Goal: Information Seeking & Learning: Learn about a topic

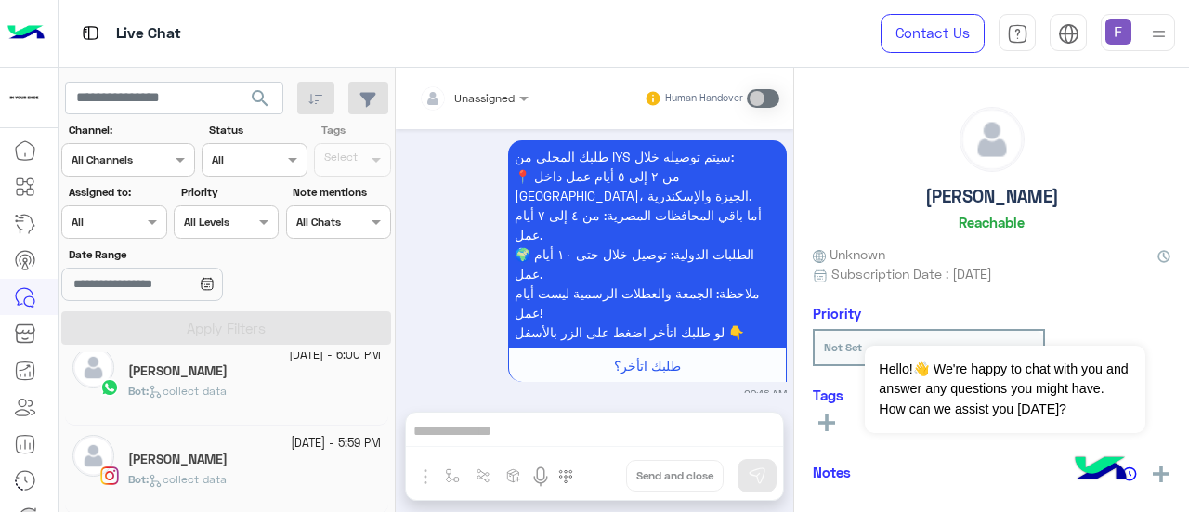
scroll to position [58, 0]
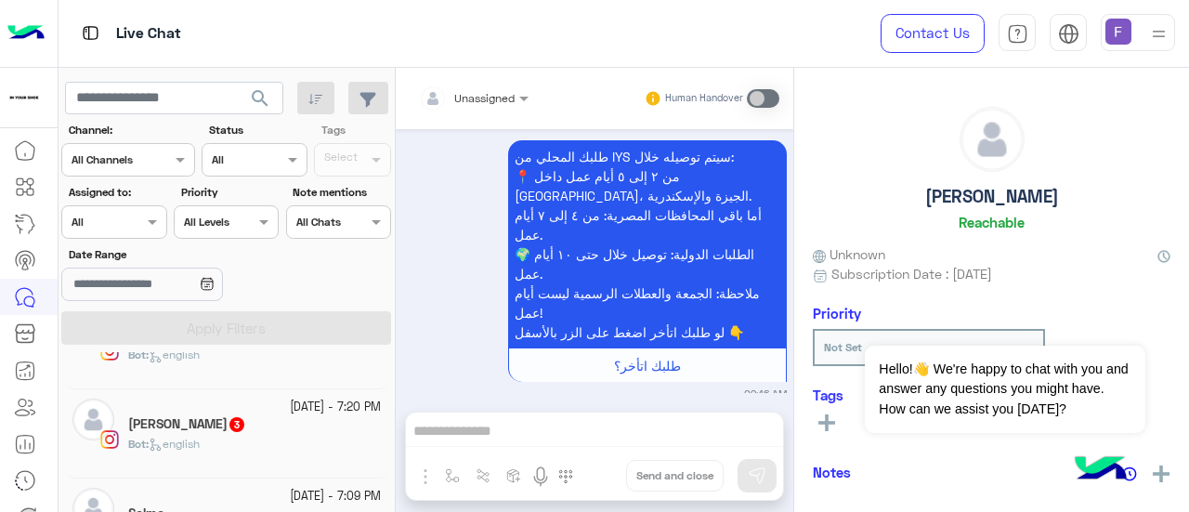
click at [234, 433] on div "[PERSON_NAME] 3" at bounding box center [254, 426] width 253 height 20
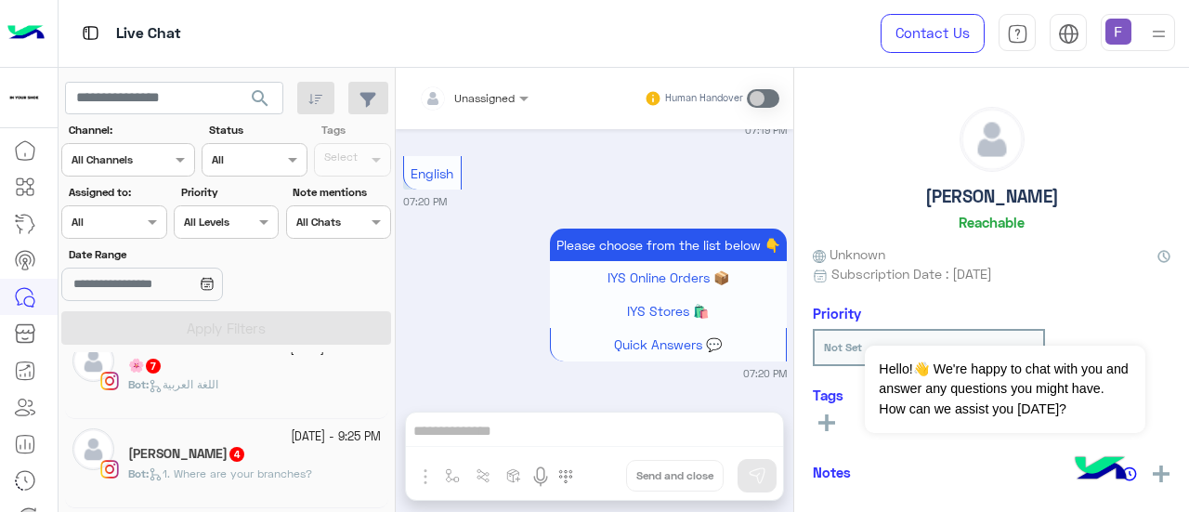
scroll to position [1102, 0]
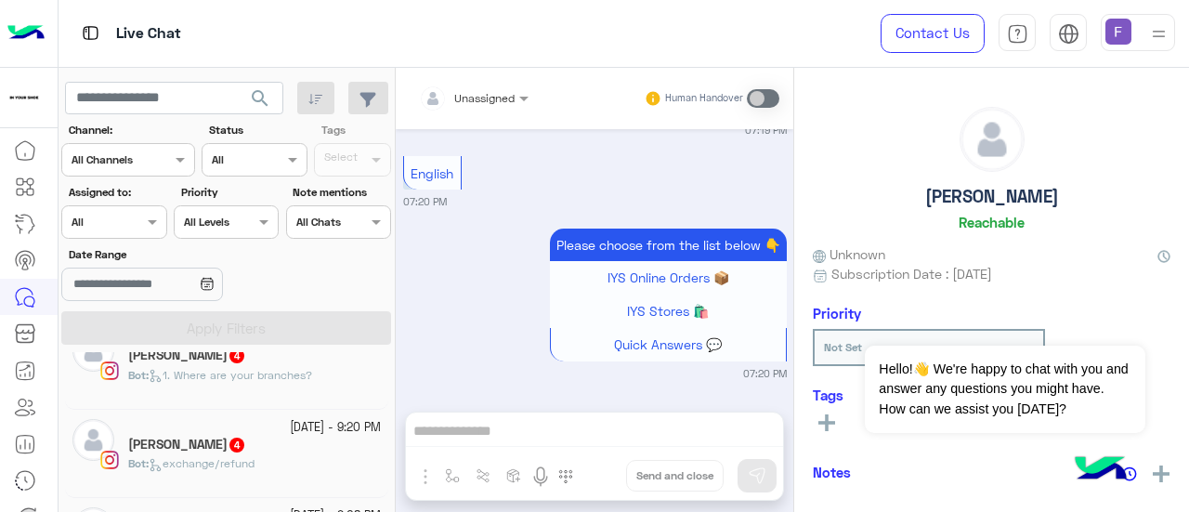
click at [1153, 29] on img at bounding box center [1158, 33] width 23 height 23
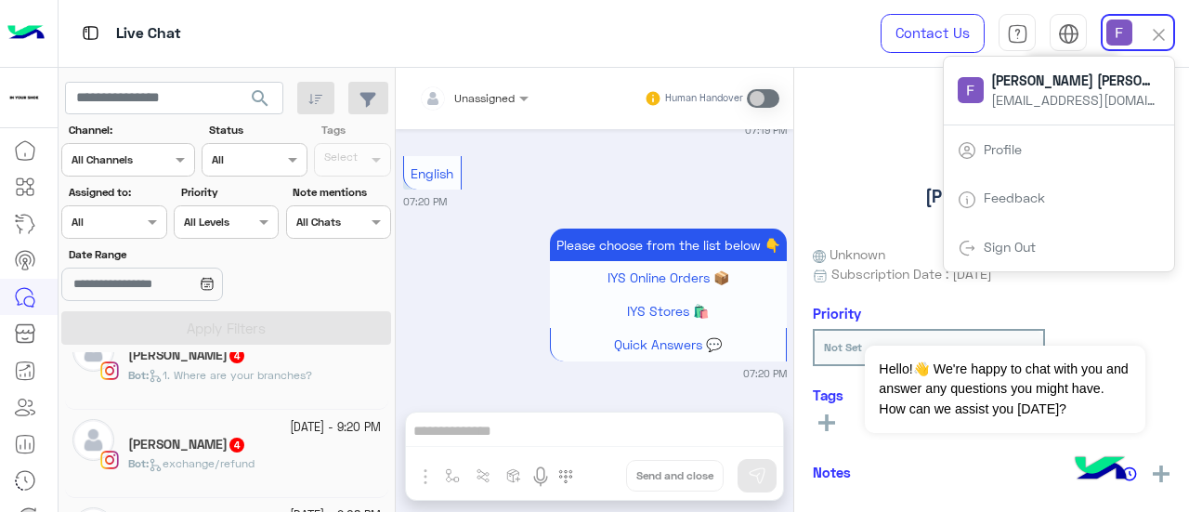
click at [1080, 17] on div "عربي English" at bounding box center [1068, 32] width 37 height 37
click at [664, 18] on div "Live Chat" at bounding box center [436, 33] width 754 height 67
click at [28, 439] on icon at bounding box center [25, 444] width 22 height 22
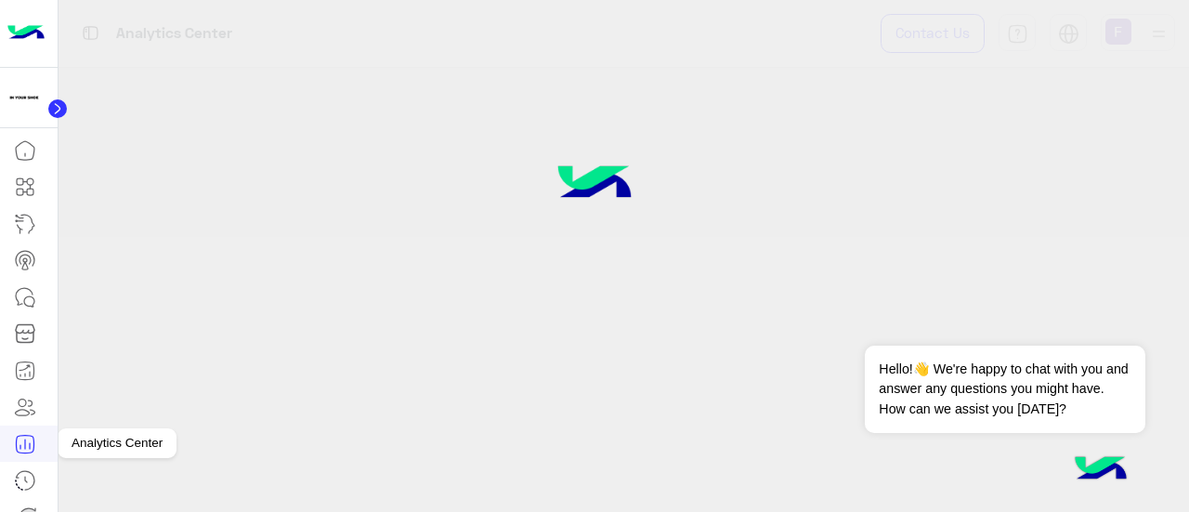
click at [22, 439] on icon at bounding box center [25, 444] width 22 height 22
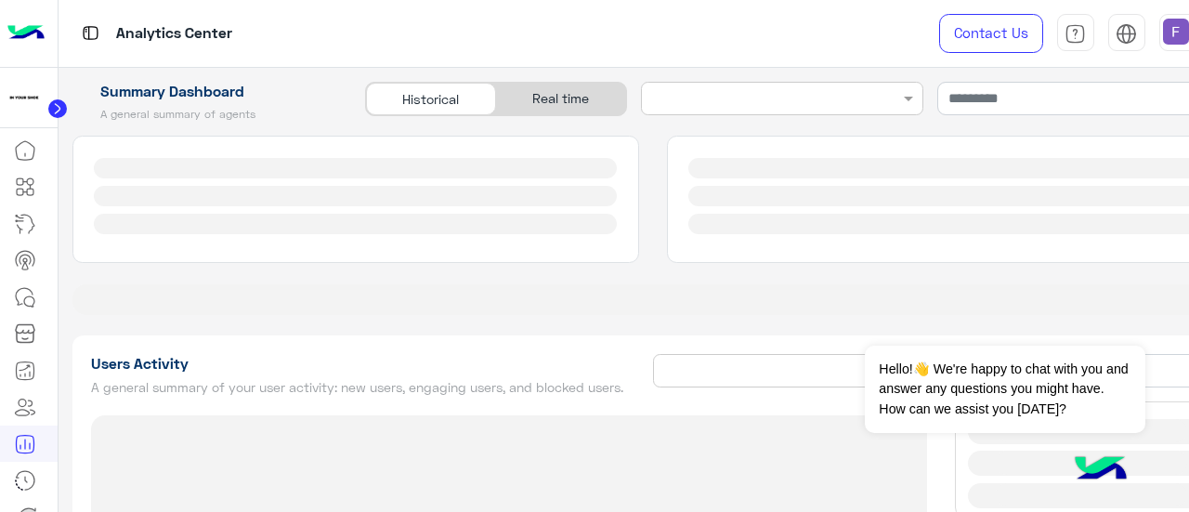
type input "**********"
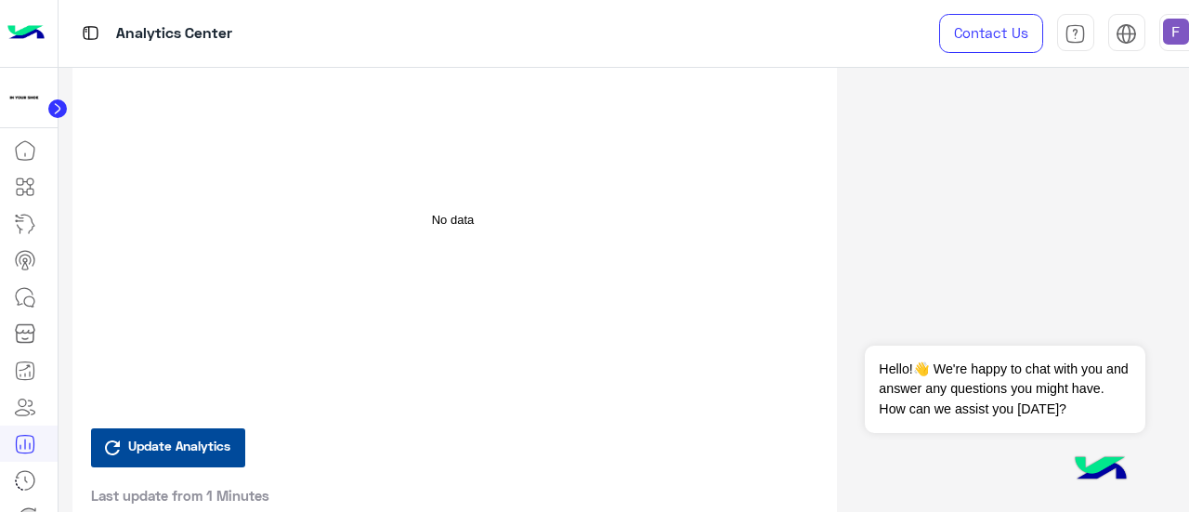
scroll to position [6408, 0]
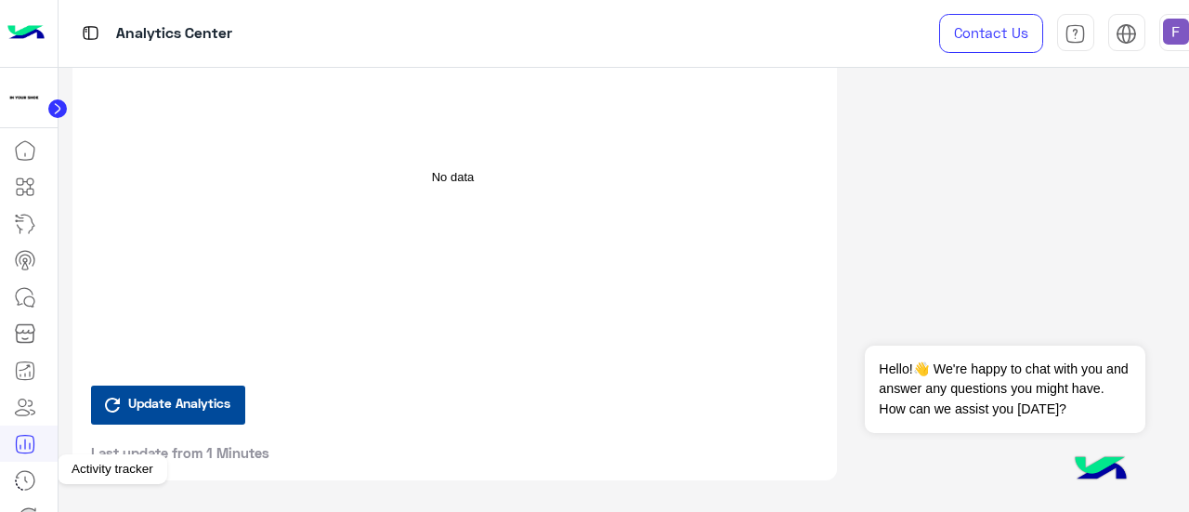
click at [20, 479] on icon at bounding box center [25, 480] width 22 height 22
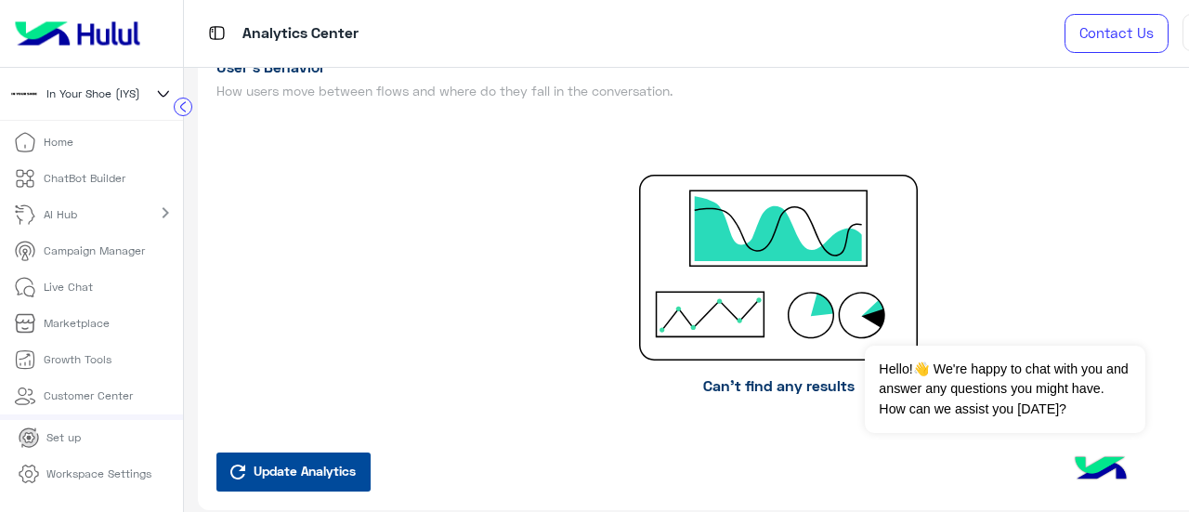
scroll to position [150, 0]
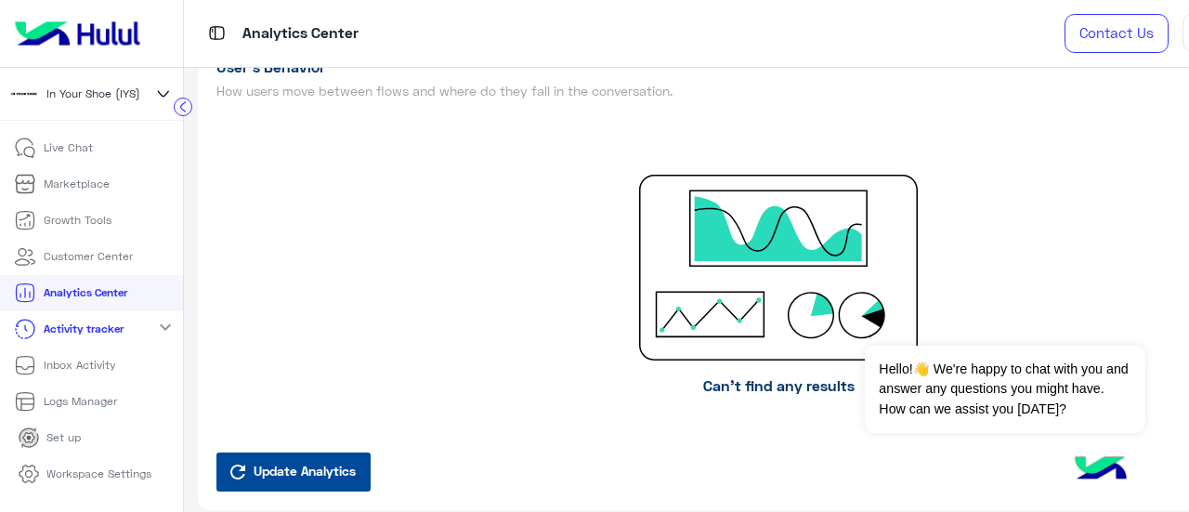
click at [161, 321] on mat-icon "expand_more" at bounding box center [165, 327] width 22 height 22
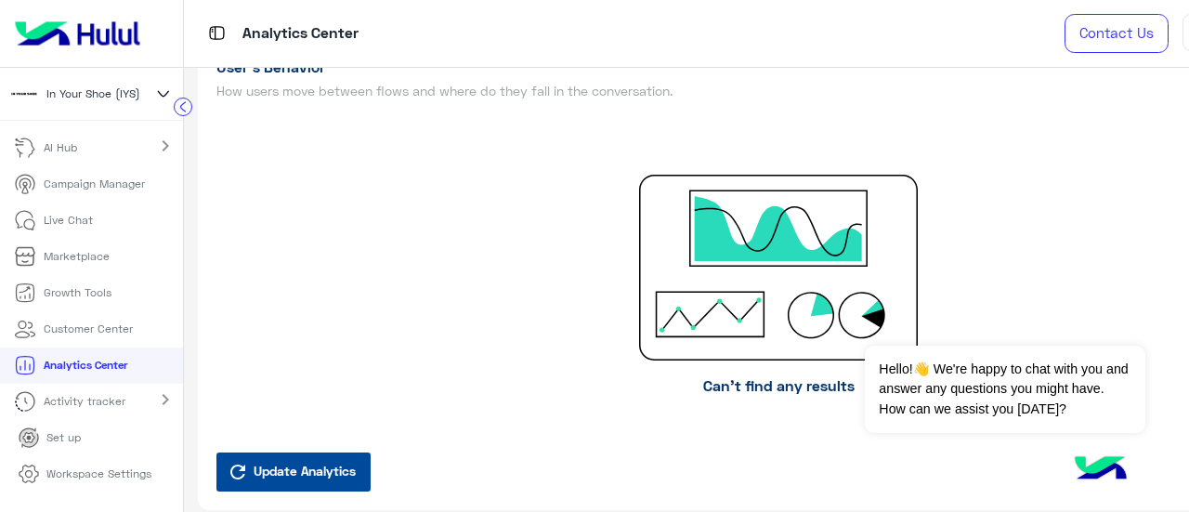
click at [76, 347] on link "Analytics Center" at bounding box center [70, 365] width 141 height 36
click at [111, 399] on p "Activity tracker" at bounding box center [85, 401] width 82 height 17
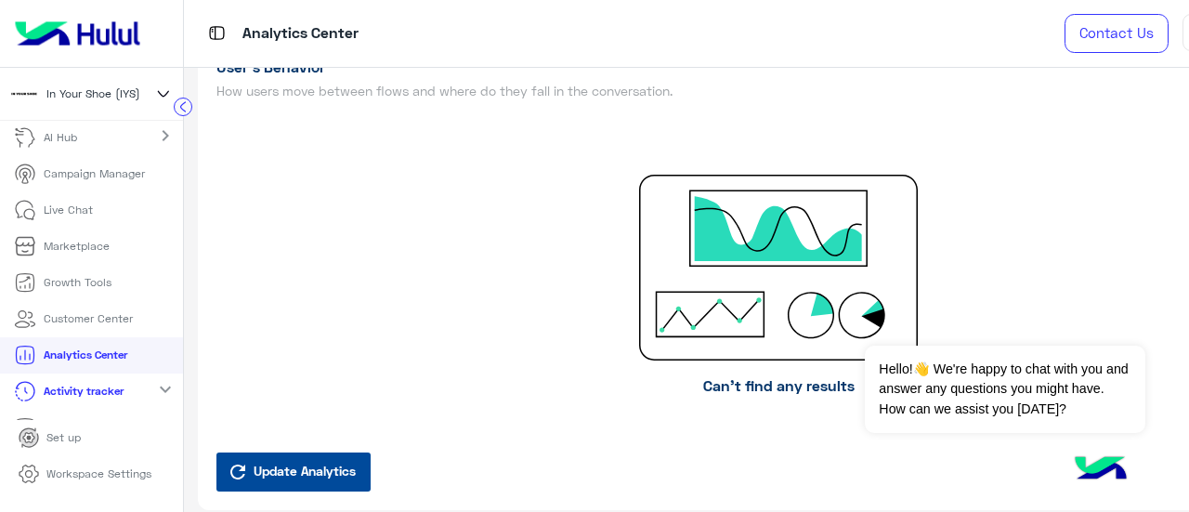
click at [65, 395] on p "Activity tracker" at bounding box center [84, 391] width 80 height 17
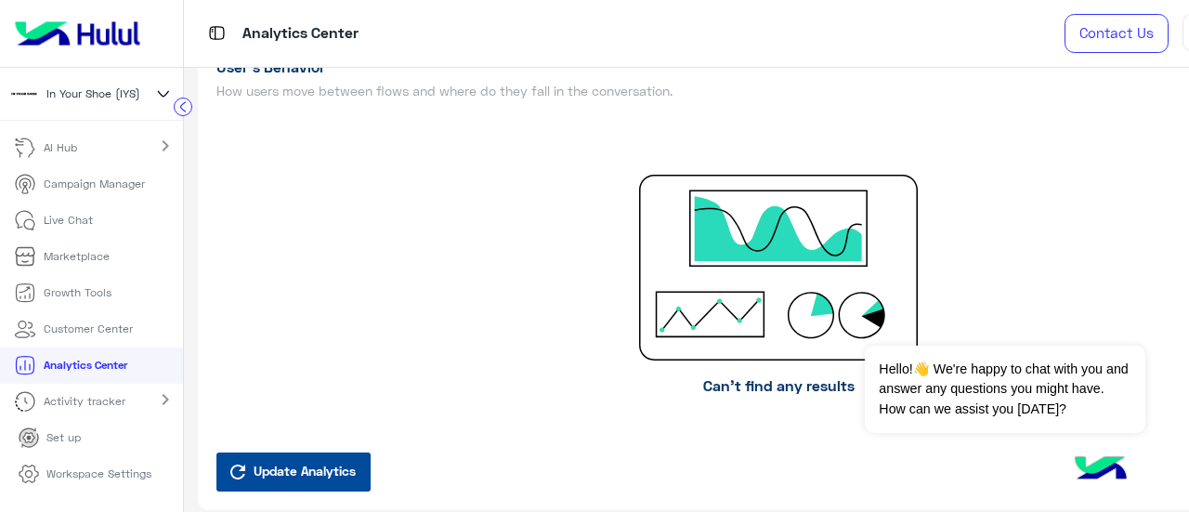
click at [76, 405] on p "Activity tracker" at bounding box center [85, 401] width 82 height 17
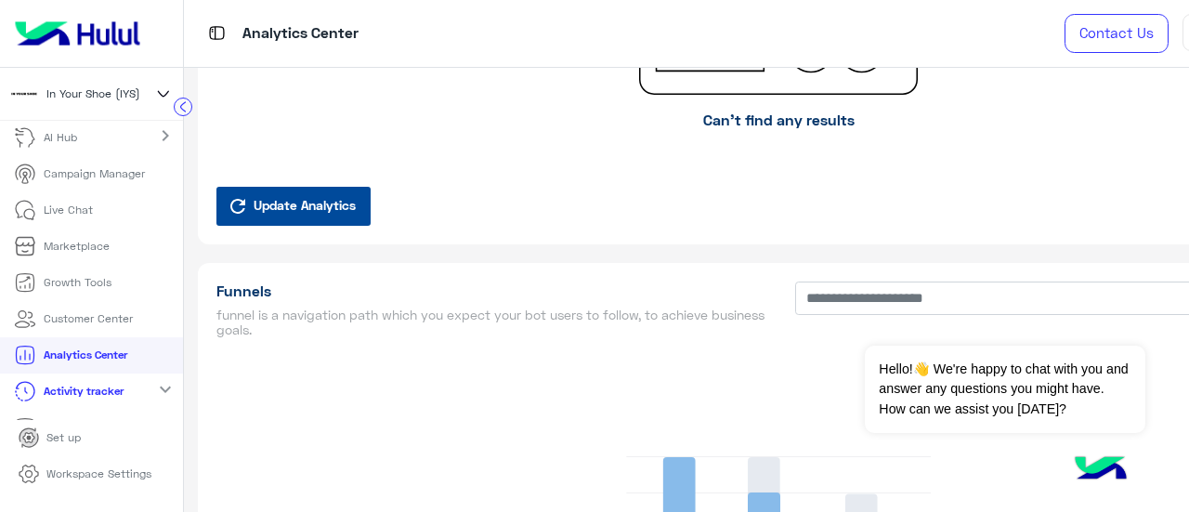
scroll to position [5490, 0]
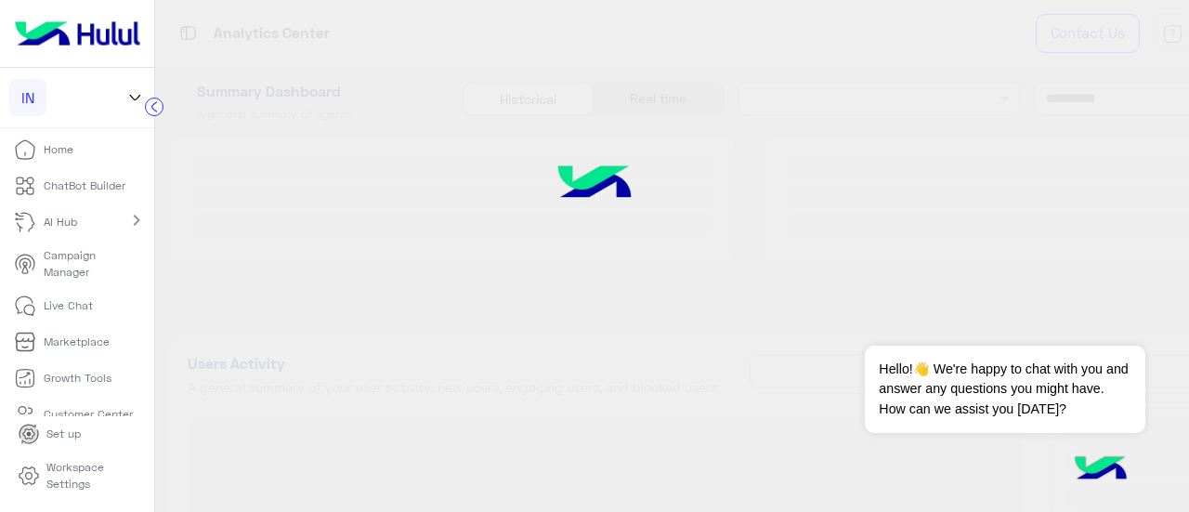
type input "**********"
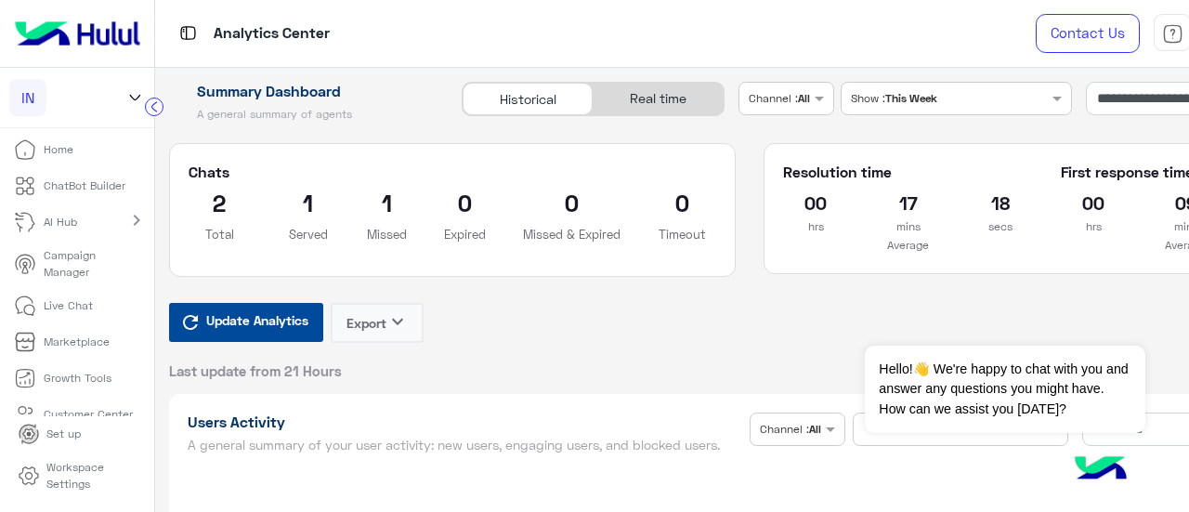
scroll to position [99, 0]
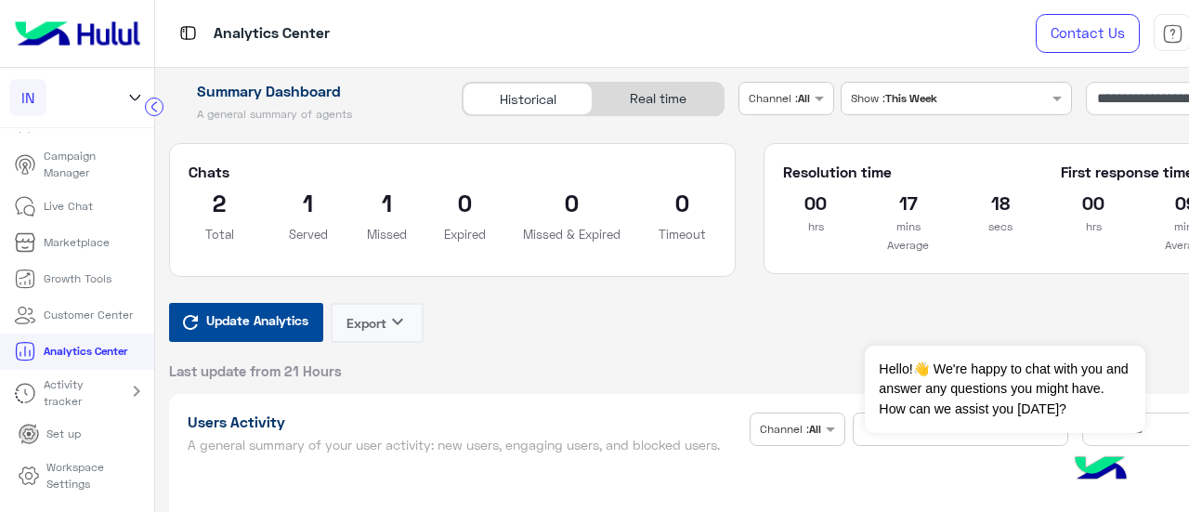
click at [93, 389] on link "Activity tracker" at bounding box center [59, 393] width 118 height 47
click at [131, 388] on mat-icon "expand_more" at bounding box center [136, 391] width 22 height 22
click at [131, 388] on mat-icon "chevron_right" at bounding box center [136, 391] width 22 height 22
click at [53, 389] on p "Activity tracker" at bounding box center [71, 392] width 54 height 33
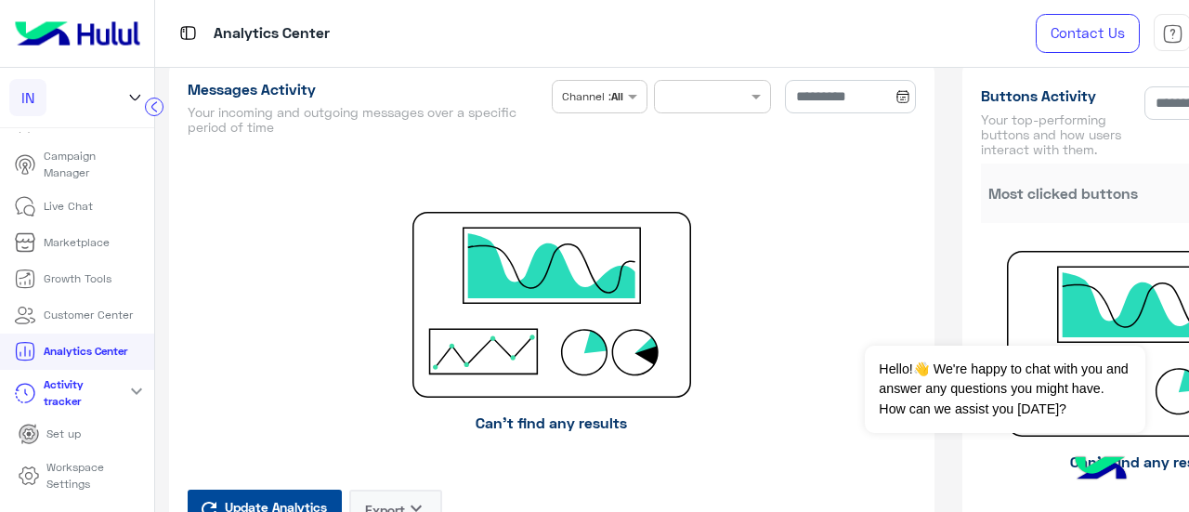
scroll to position [902, 0]
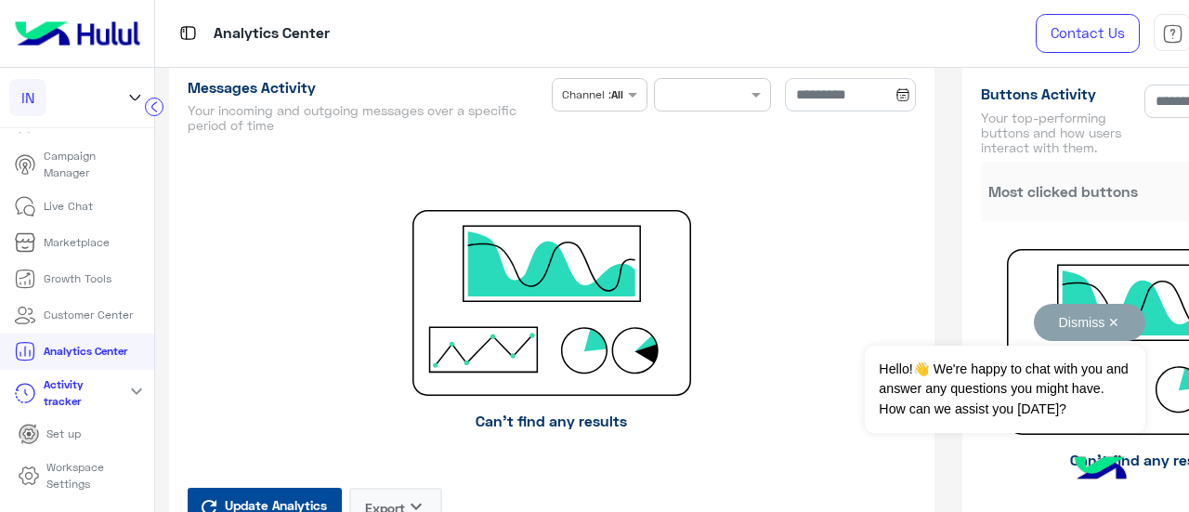
click at [1122, 320] on button "Dismiss ✕" at bounding box center [1089, 322] width 111 height 37
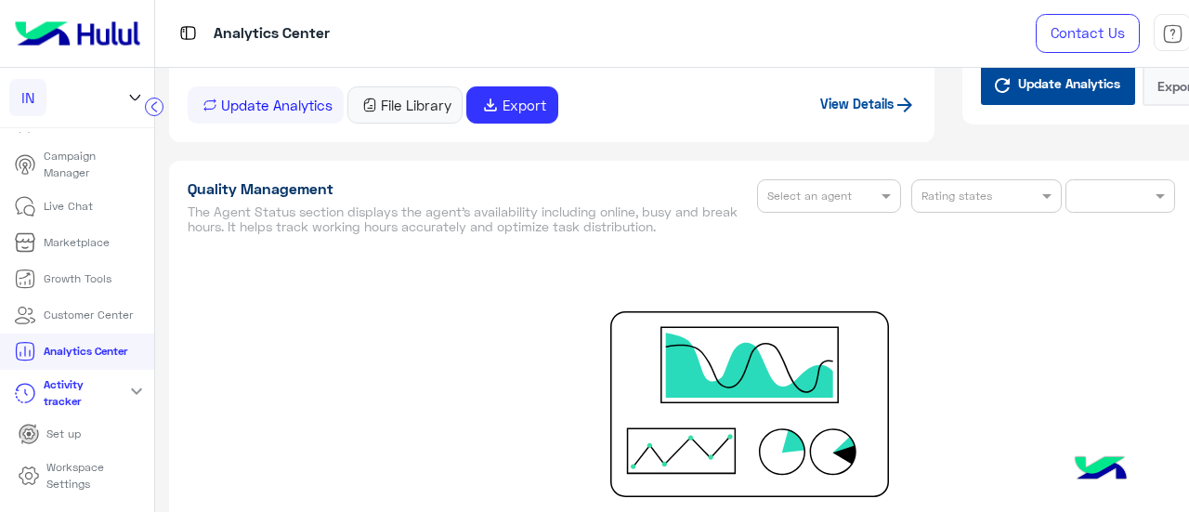
scroll to position [2536, 0]
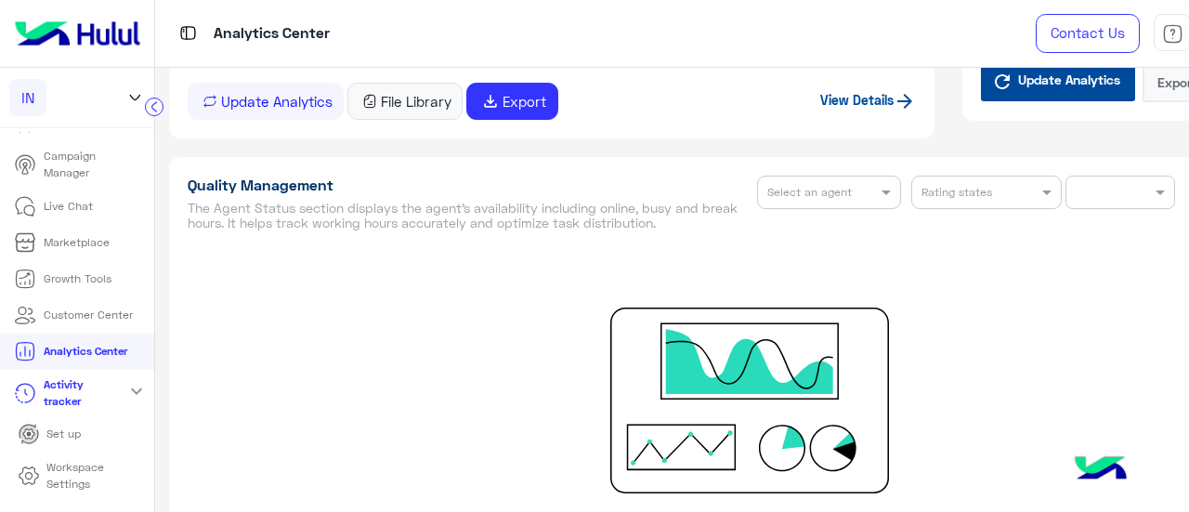
click at [93, 31] on img at bounding box center [77, 33] width 140 height 39
